Goal: Navigation & Orientation: Find specific page/section

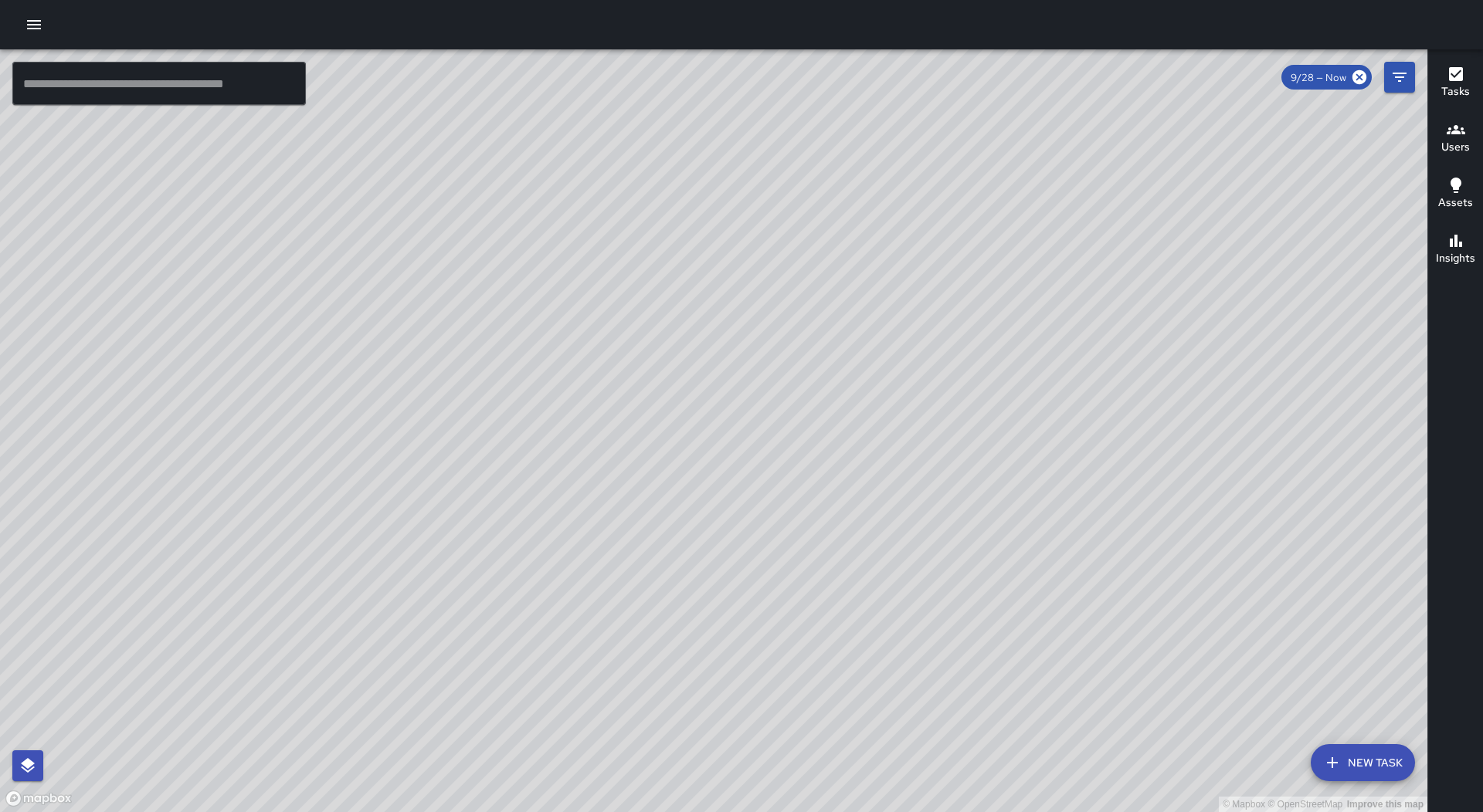
click at [31, 31] on icon "button" at bounding box center [34, 25] width 19 height 19
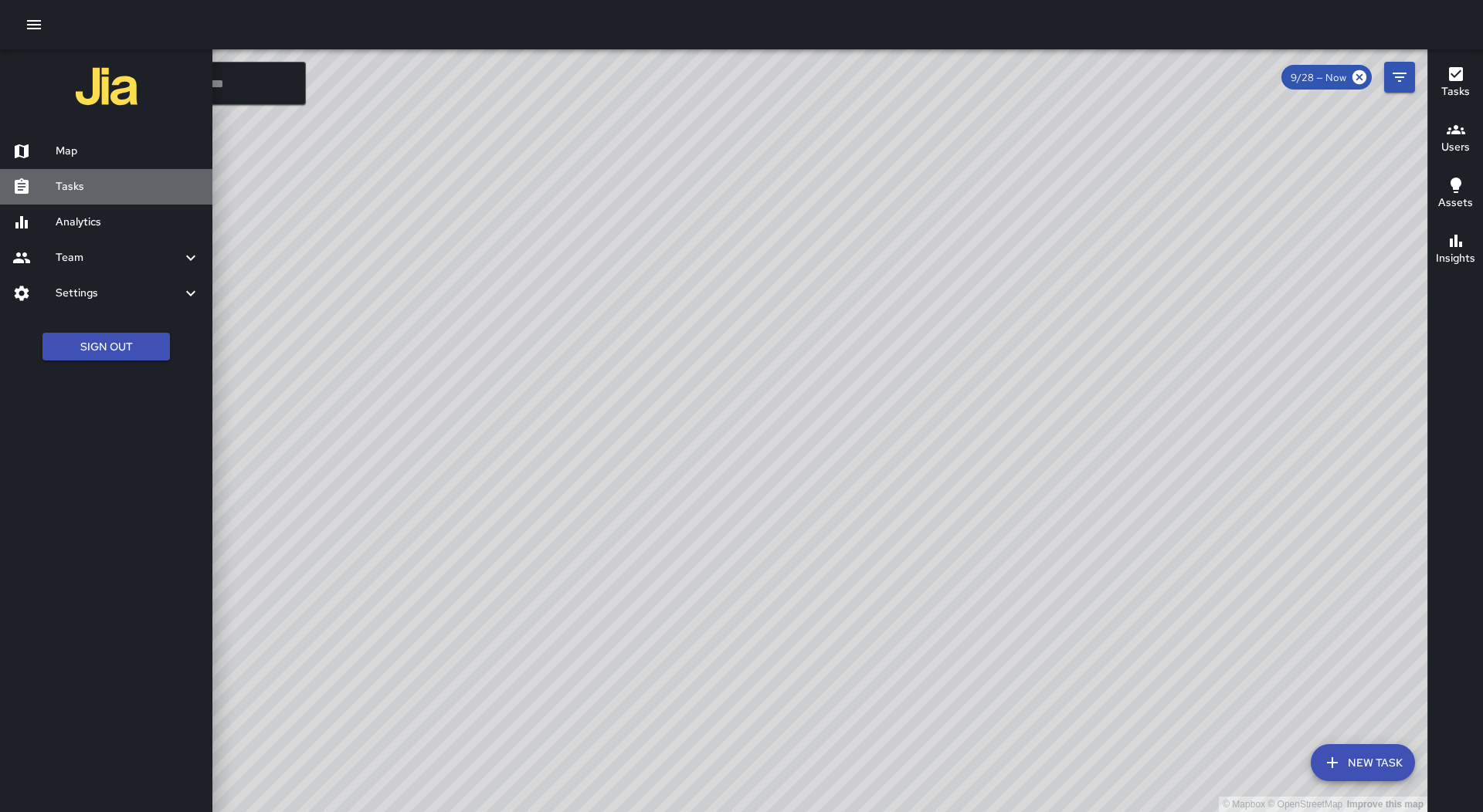
click at [85, 180] on h6 "Tasks" at bounding box center [128, 187] width 144 height 17
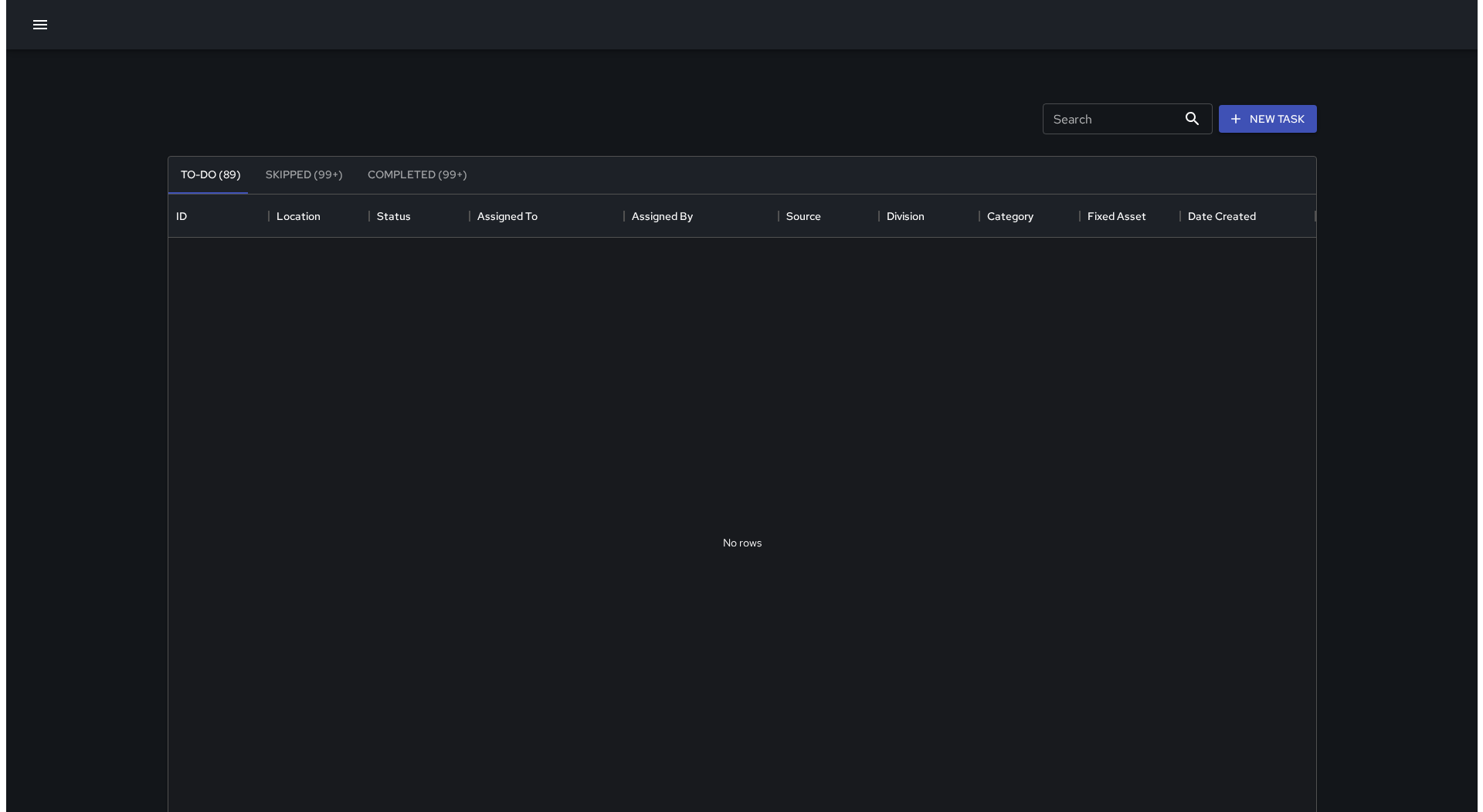
scroll to position [643, 1137]
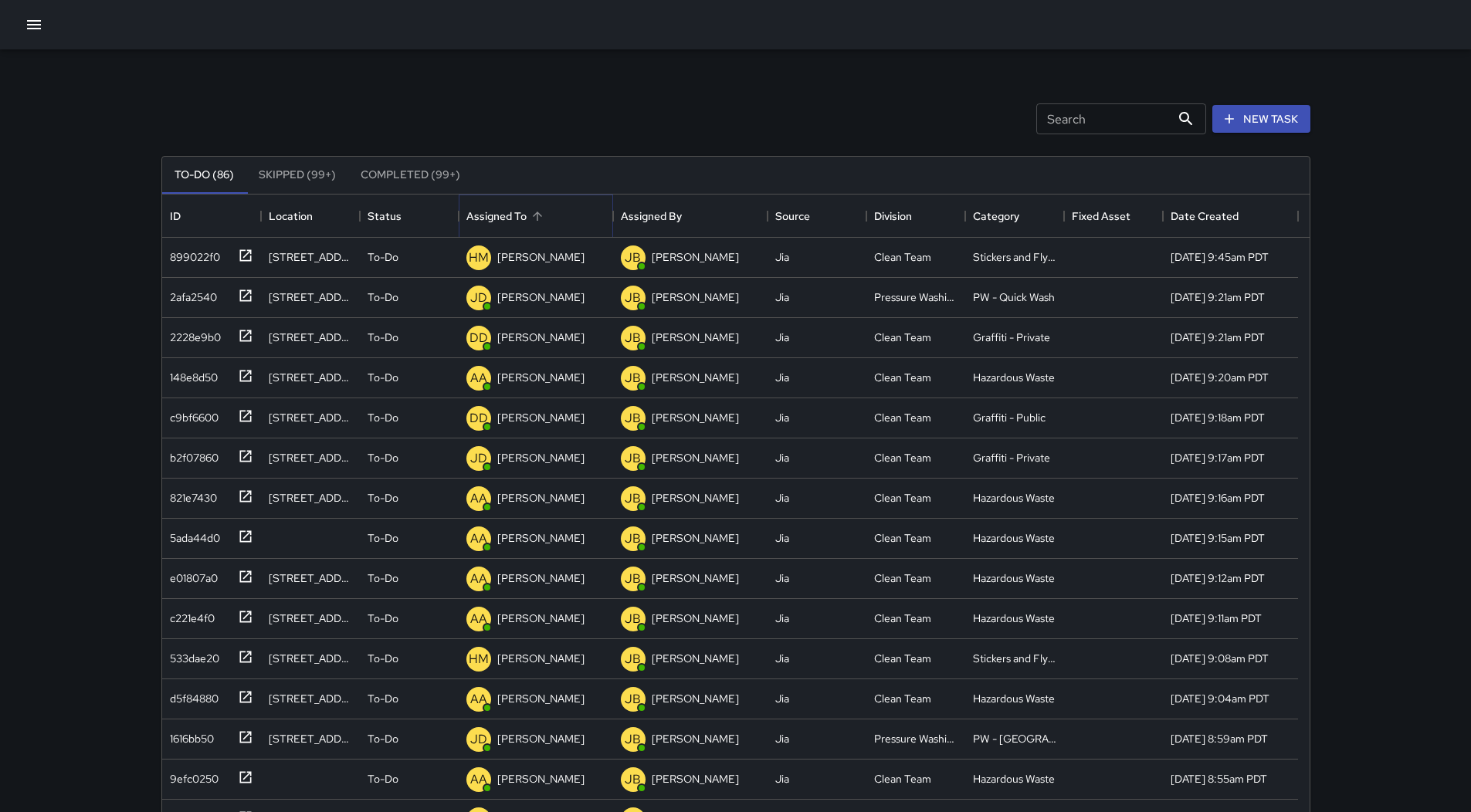
click at [533, 211] on icon "Sort" at bounding box center [537, 216] width 14 height 14
click at [21, 20] on button "button" at bounding box center [34, 25] width 31 height 31
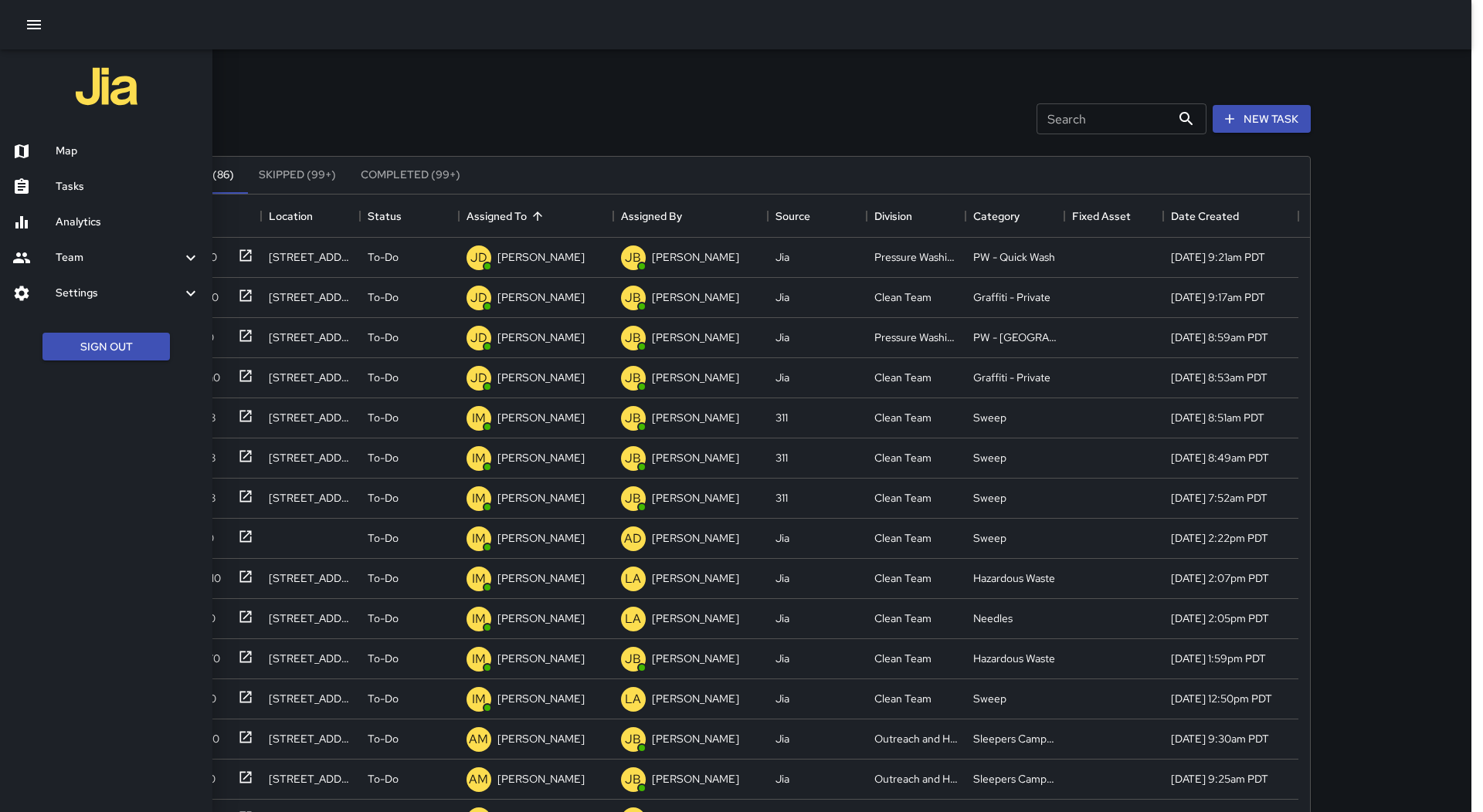
click at [88, 152] on h6 "Map" at bounding box center [128, 151] width 144 height 17
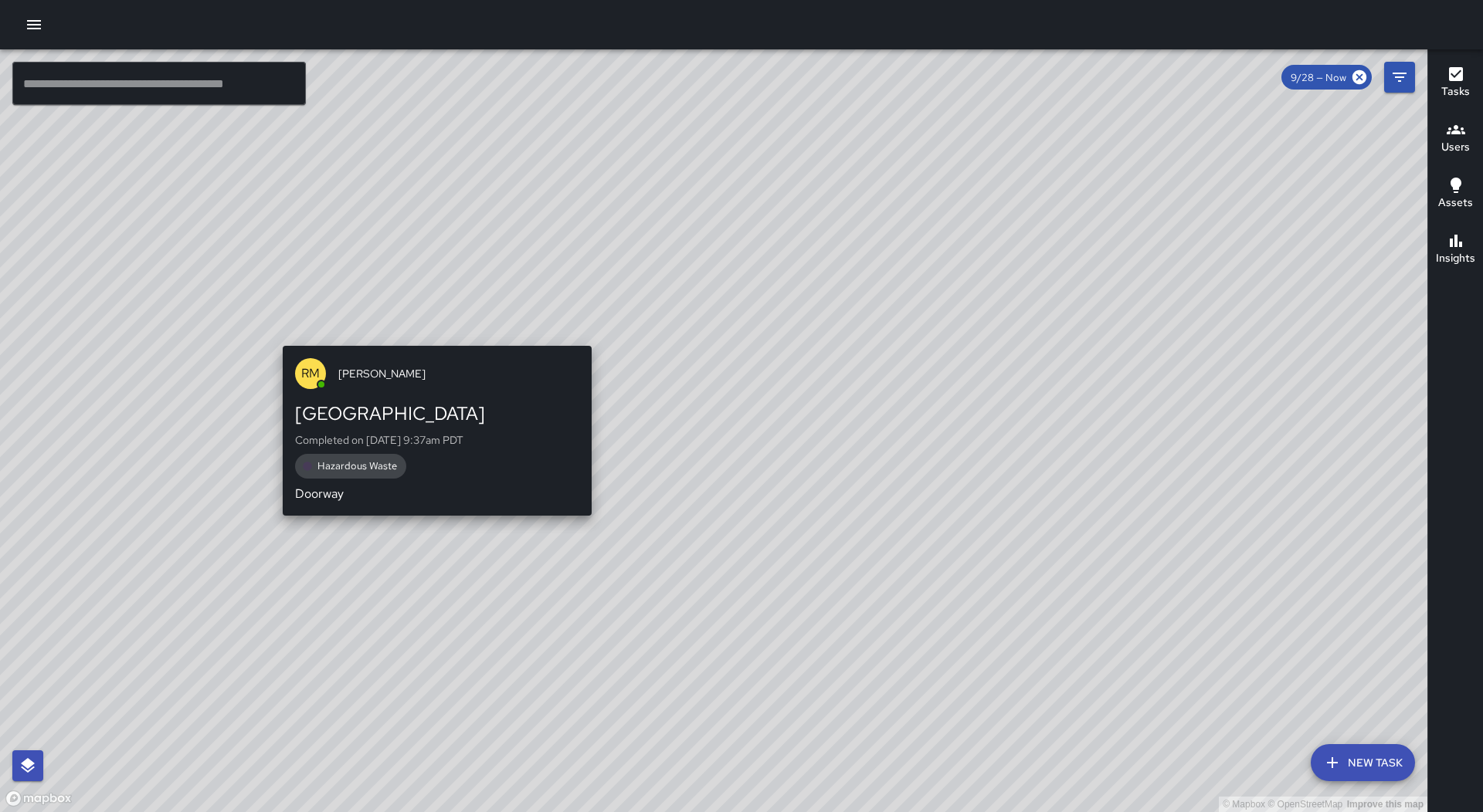
click at [427, 333] on div "© Mapbox © OpenStreetMap Improve this map RM [PERSON_NAME] [STREET_ADDRESS] Com…" at bounding box center [713, 431] width 1427 height 763
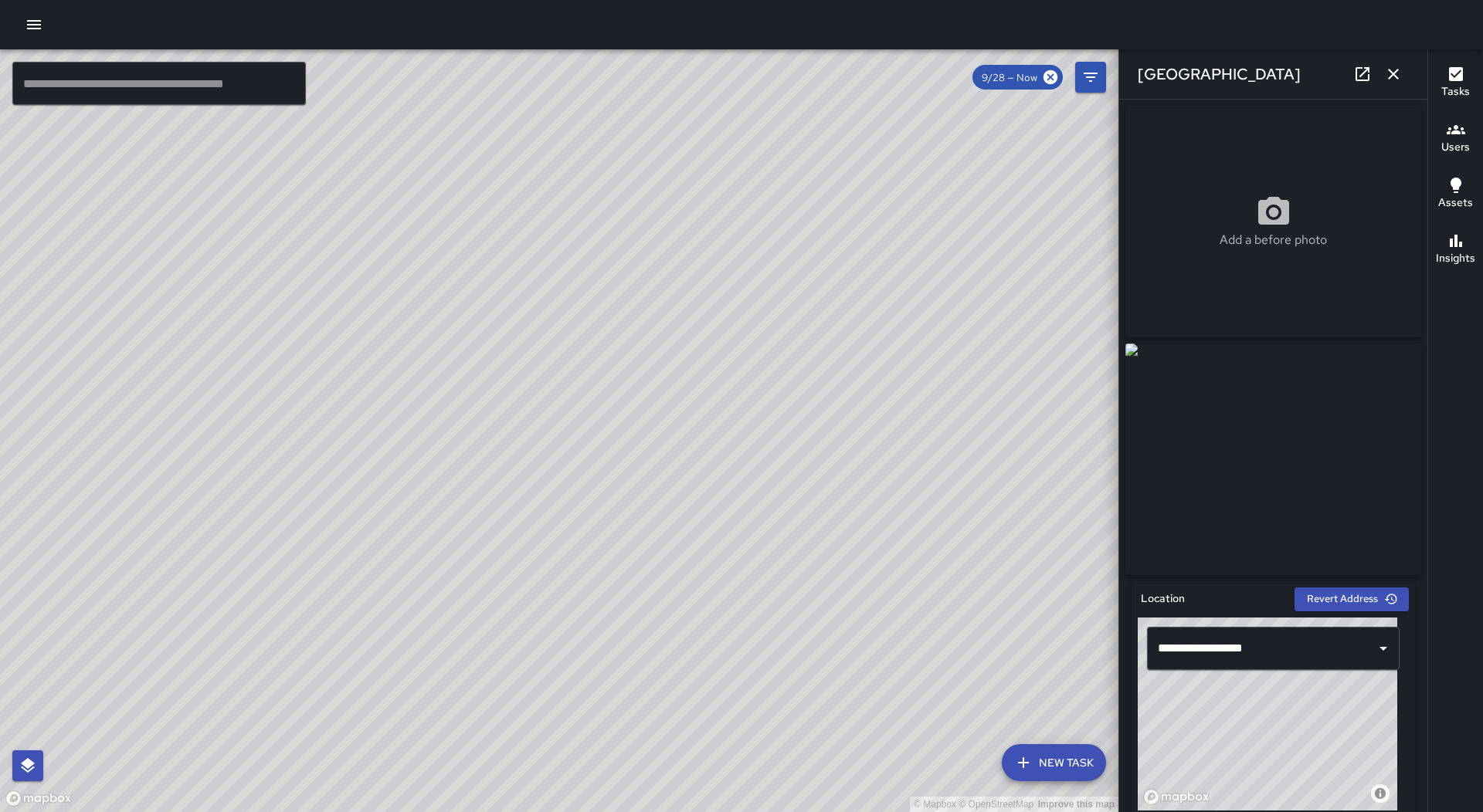
click at [581, 456] on div "© Mapbox © OpenStreetMap Improve this map RM [PERSON_NAME] [STREET_ADDRESS] Com…" at bounding box center [559, 431] width 1119 height 763
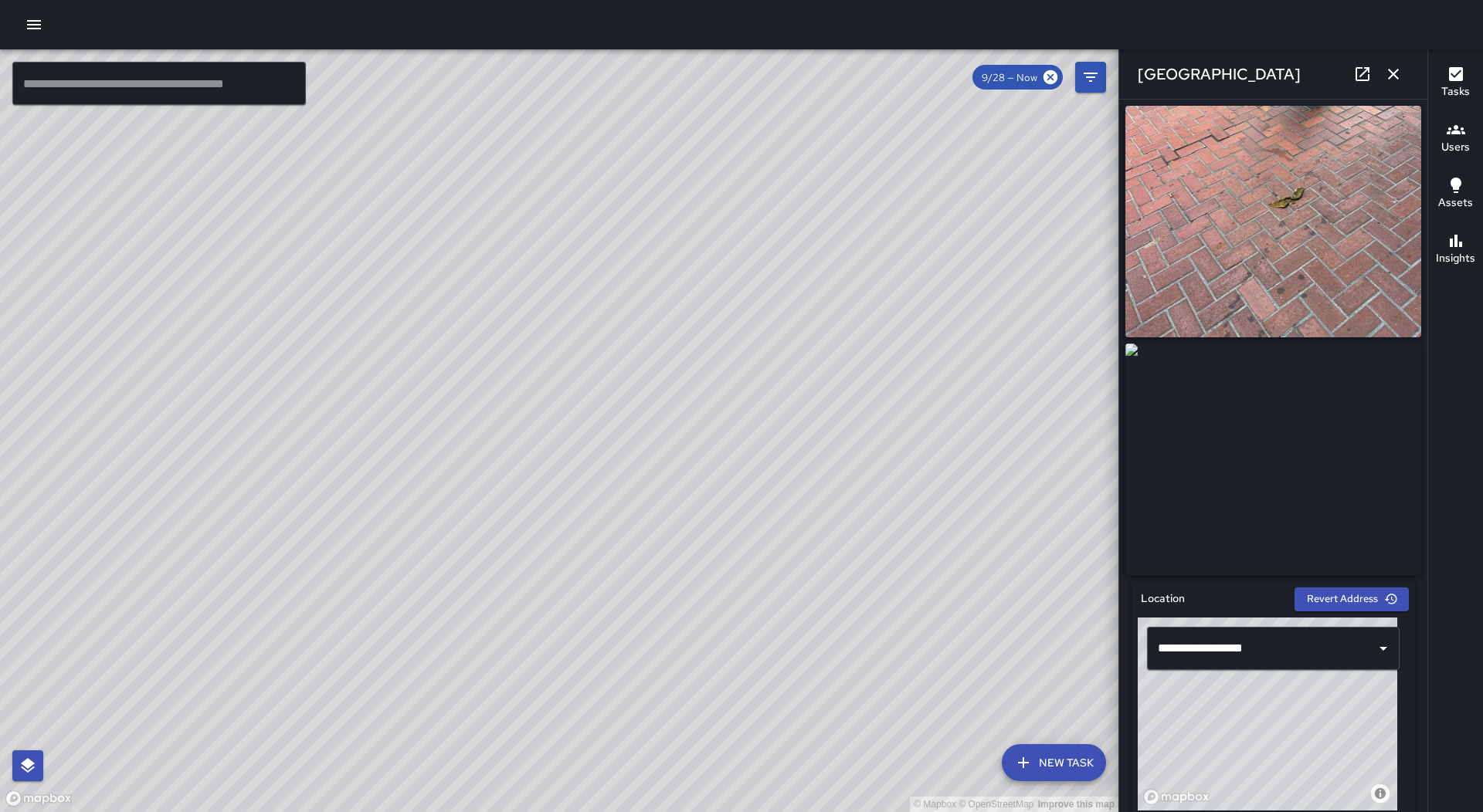
click at [537, 397] on div "© Mapbox © OpenStreetMap Improve this map RM [PERSON_NAME] [STREET_ADDRESS] Com…" at bounding box center [559, 431] width 1119 height 763
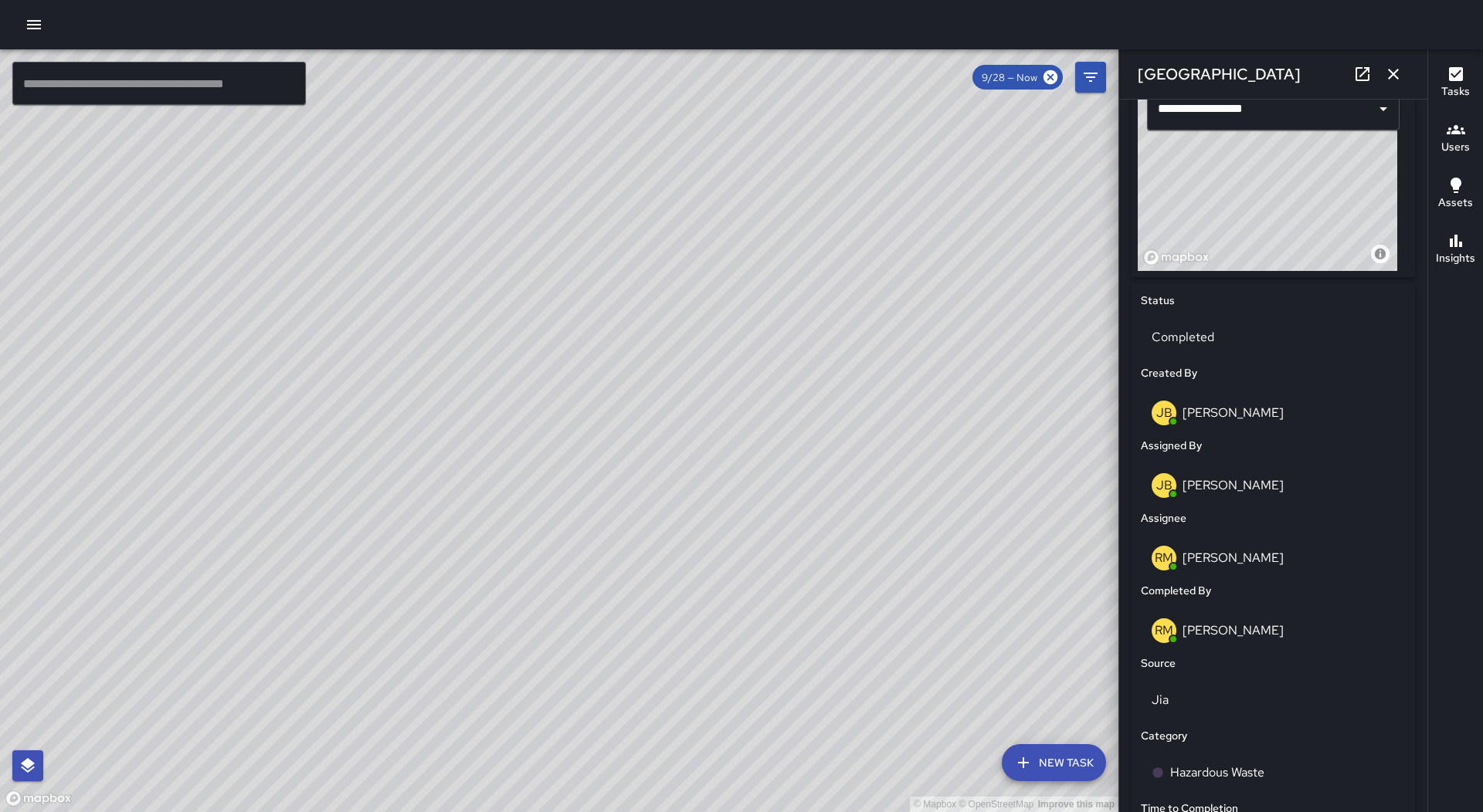
scroll to position [540, 0]
click at [1395, 74] on icon "button" at bounding box center [1393, 74] width 19 height 19
